Goal: Transaction & Acquisition: Purchase product/service

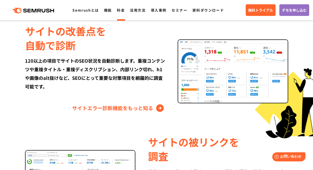
click at [120, 8] on link "料金" at bounding box center [121, 10] width 8 height 5
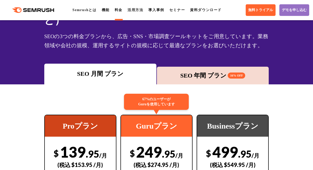
scroll to position [51, 0]
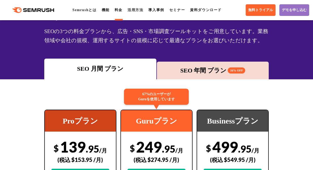
click at [193, 66] on div "SEO 年間 プラン 16% OFF" at bounding box center [212, 70] width 107 height 9
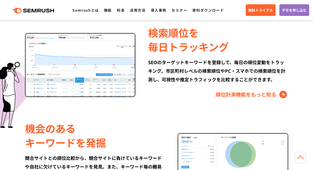
scroll to position [380, 0]
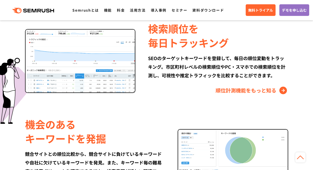
click at [66, 127] on div "機会のある キーワードを発掘" at bounding box center [95, 131] width 140 height 28
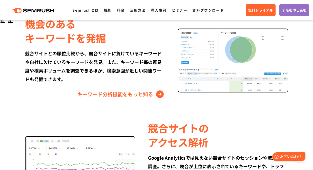
scroll to position [531, 0]
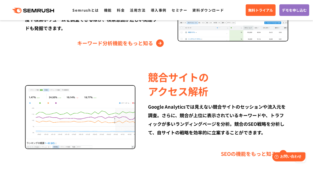
click at [214, 113] on div "Google Analyticsでは見えない競合サイトのセッションや流入元を調査。さらに、競合が上位に表示されているキーワードや、トラフィックが多いランディン…" at bounding box center [218, 119] width 140 height 34
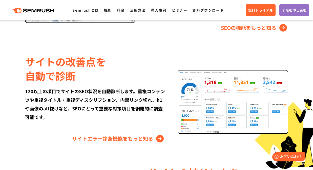
scroll to position [658, 0]
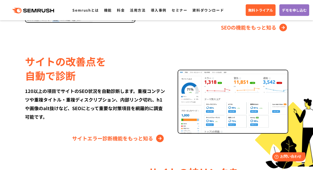
click at [77, 106] on div "サイトの改善点を 自動で診断 120以上の項目でサイトのSEO状況を自動診断します。重複コンテンツや重複タイトル・重複ディスクリプション、内部リンク切れ、h1…" at bounding box center [101, 98] width 153 height 88
drag, startPoint x: 77, startPoint y: 106, endPoint x: 80, endPoint y: 105, distance: 3.4
click at [77, 106] on div "サイトの改善点を 自動で診断 120以上の項目でサイトのSEO状況を自動診断します。重複コンテンツや重複タイトル・重複ディスクリプション、内部リンク切れ、h1…" at bounding box center [101, 98] width 153 height 88
click at [80, 103] on div "120以上の項目でサイトのSEO状況を自動診断します。重複コンテンツや重複タイトル・重複ディスクリプション、内部リンク切れ、h1や画像のalt抜けなど、SEO…" at bounding box center [95, 104] width 140 height 34
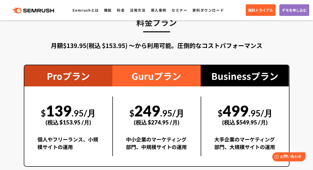
scroll to position [810, 0]
